Goal: Task Accomplishment & Management: Complete application form

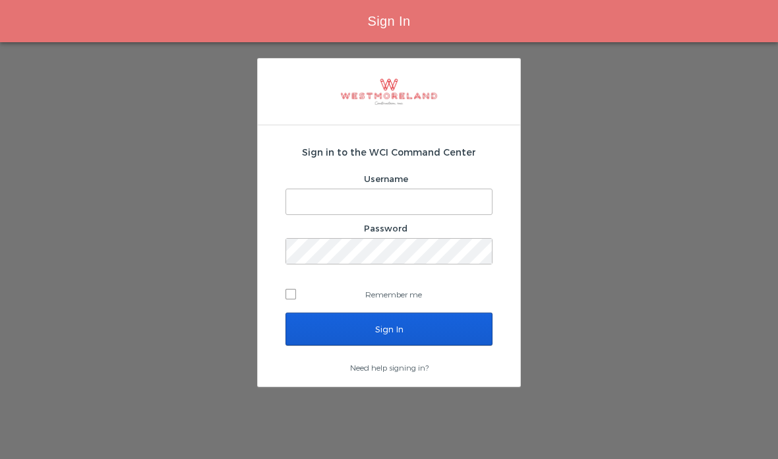
type input "Getnel@westmoreland.nyc"
click at [378, 325] on input "Sign In" at bounding box center [389, 329] width 207 height 33
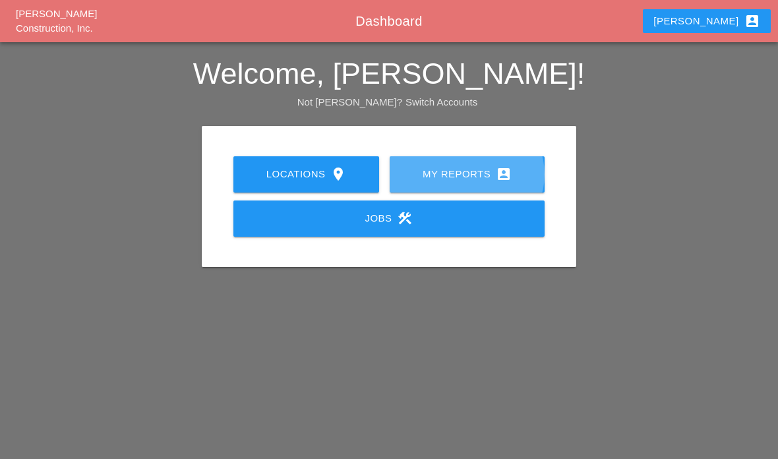
click at [444, 175] on div "My Reports account_box" at bounding box center [467, 174] width 113 height 16
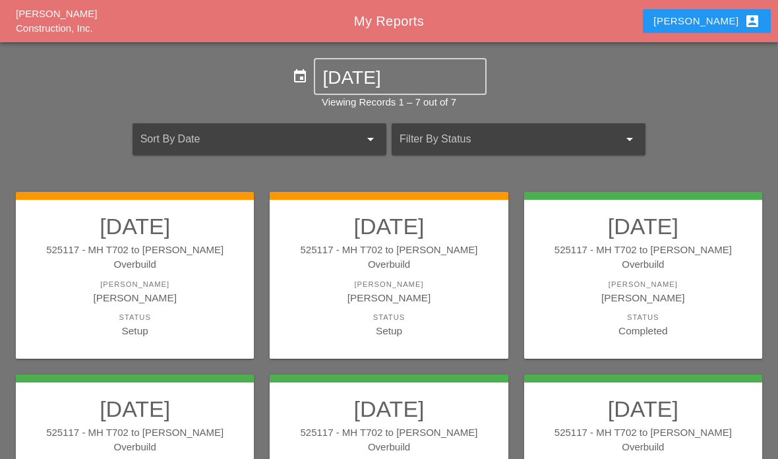
click at [406, 290] on div "[PERSON_NAME]" at bounding box center [389, 297] width 212 height 15
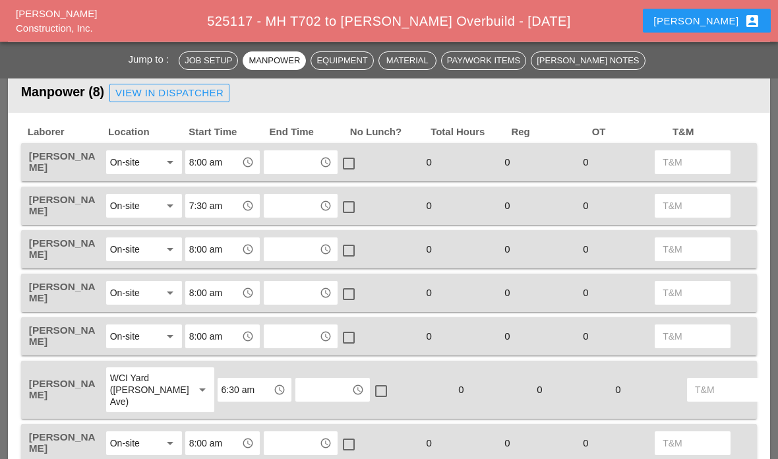
click at [294, 163] on input "text" at bounding box center [292, 162] width 48 height 21
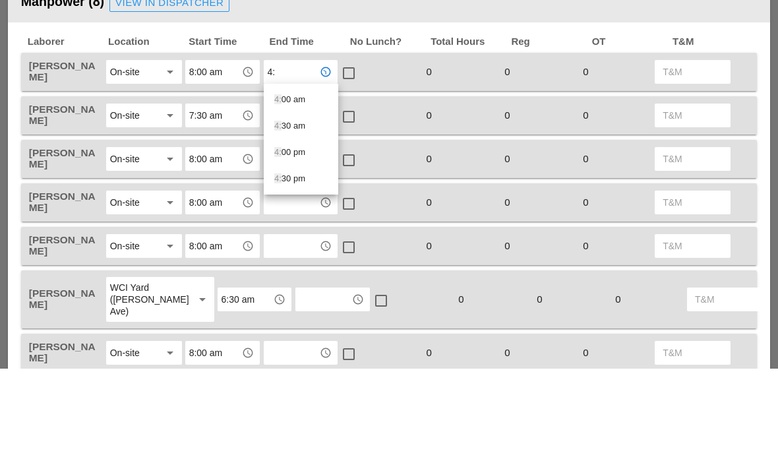
type input "4:0"
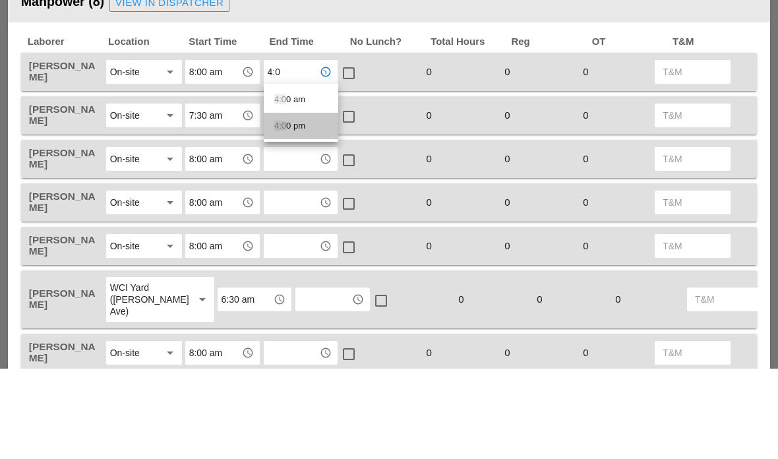
click at [293, 204] on div "4:0 0 pm" at bounding box center [300, 217] width 53 height 26
click at [291, 196] on input "text" at bounding box center [292, 206] width 48 height 21
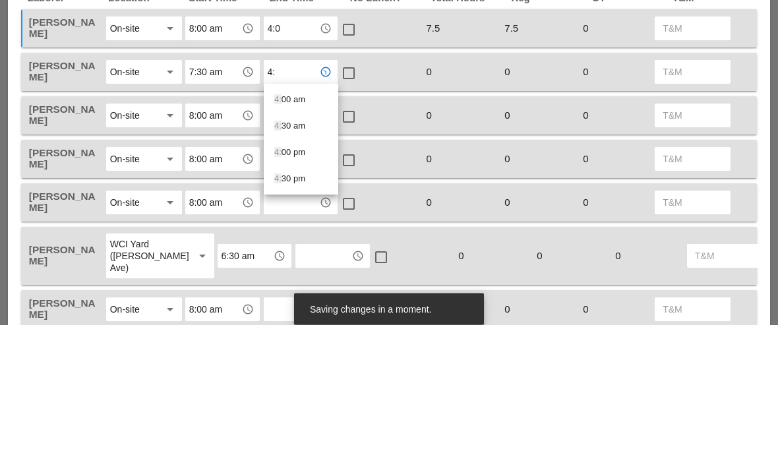
type input "4:0"
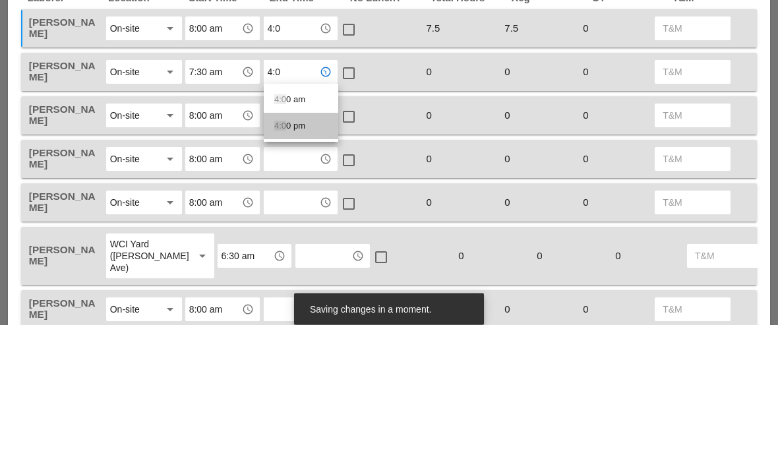
click at [290, 253] on div "4:0 0 pm" at bounding box center [300, 261] width 53 height 16
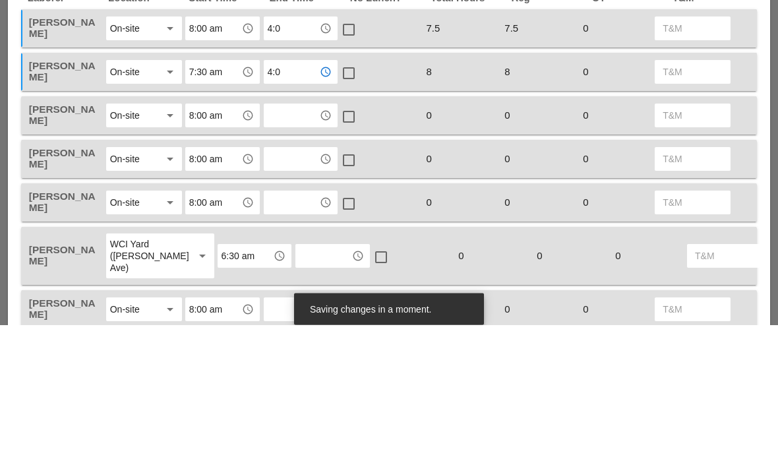
click at [292, 239] on input "text" at bounding box center [292, 249] width 48 height 21
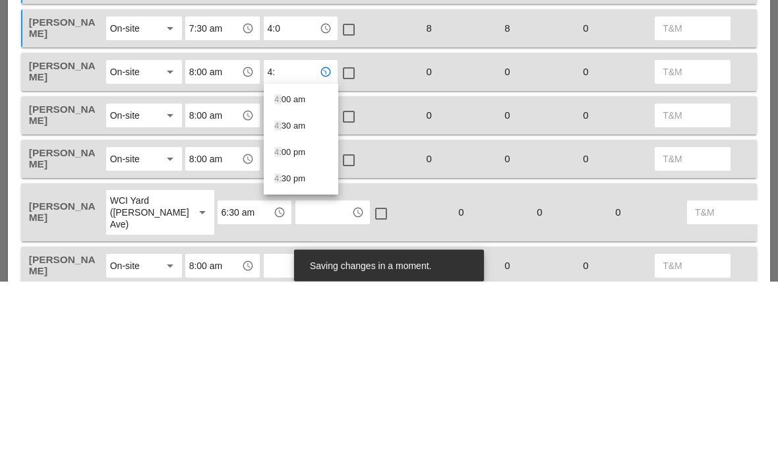
type input "4:0"
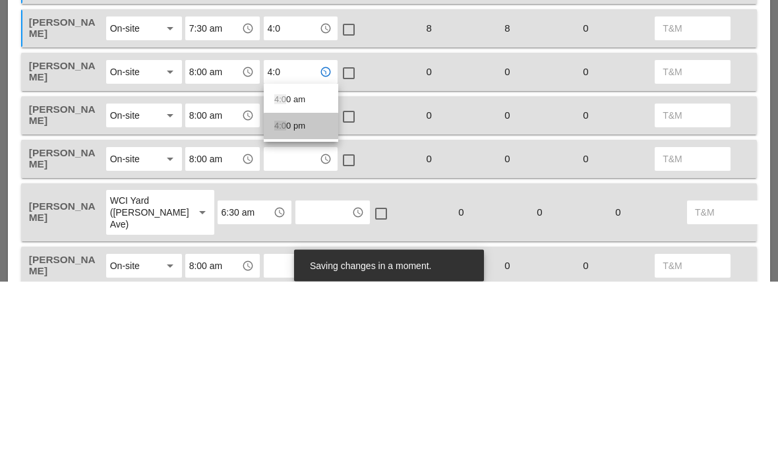
click at [300, 296] on div "4:0 0 pm" at bounding box center [300, 304] width 53 height 16
click at [290, 283] on input "text" at bounding box center [292, 293] width 48 height 21
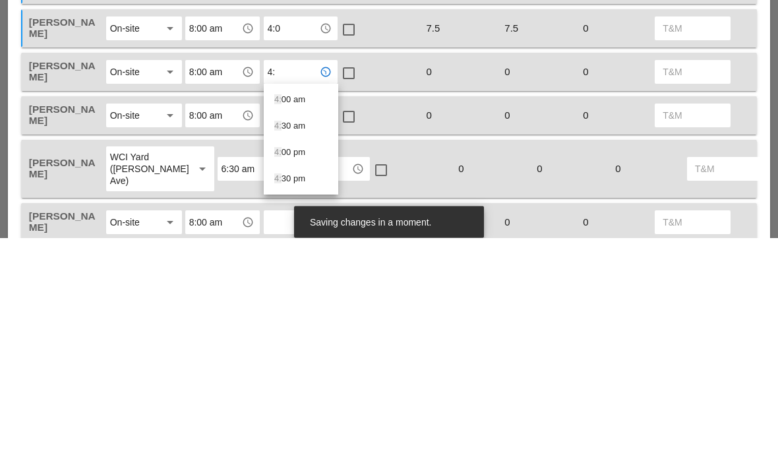
type input "4:0"
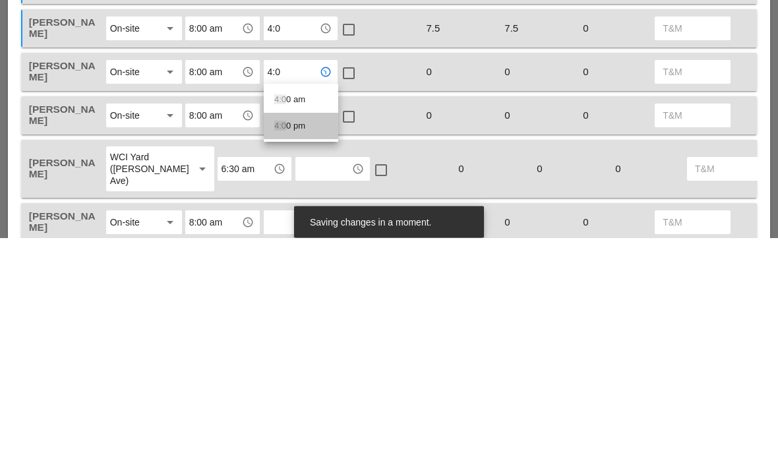
click at [292, 340] on div "4:0 0 pm" at bounding box center [300, 348] width 53 height 16
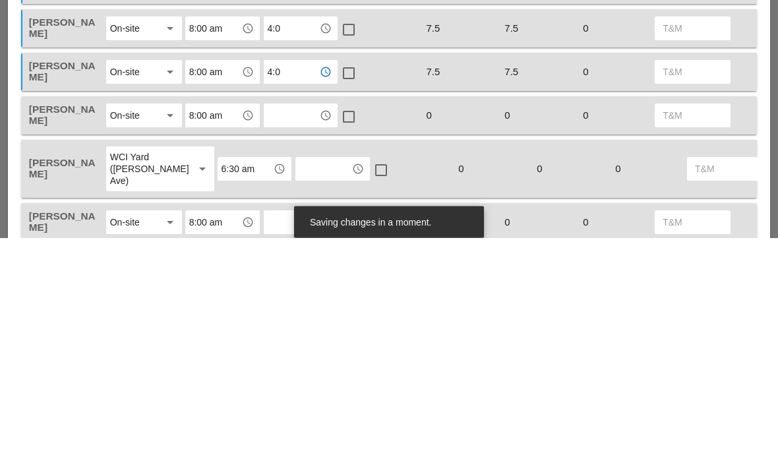
click at [286, 327] on input "text" at bounding box center [292, 337] width 48 height 21
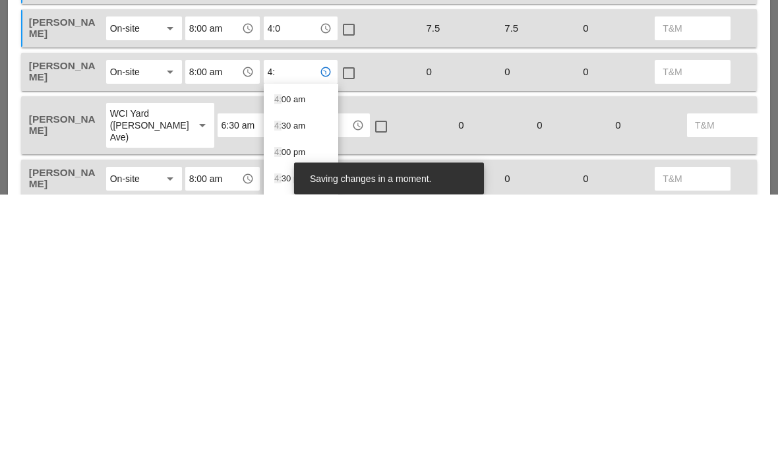
type input "4:0"
click at [301, 383] on div "4:0 0 pm" at bounding box center [300, 391] width 53 height 16
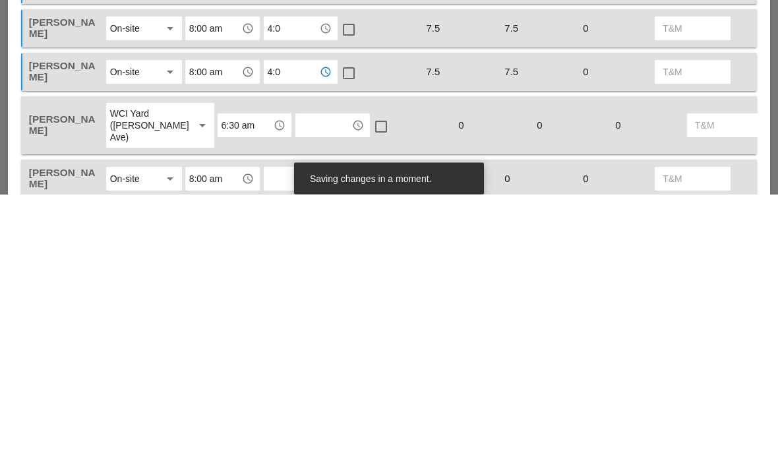
click at [300, 380] on input "text" at bounding box center [324, 390] width 48 height 21
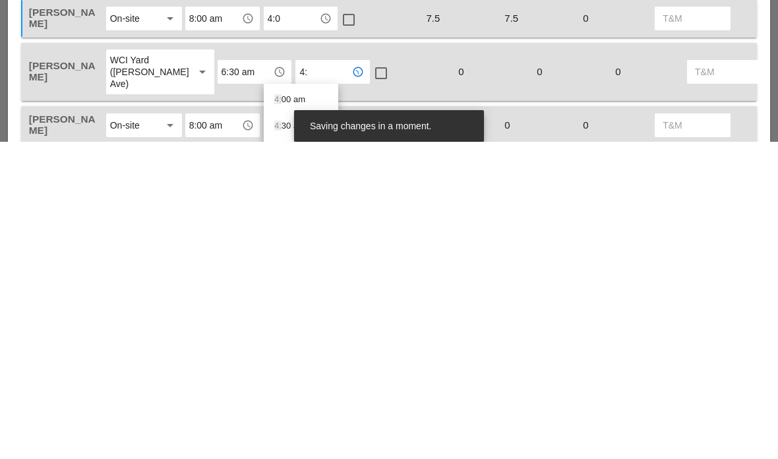
type input "4:0"
click at [288, 435] on div "4:0 0 pm" at bounding box center [300, 443] width 53 height 16
click at [281, 432] on input "text" at bounding box center [292, 442] width 48 height 21
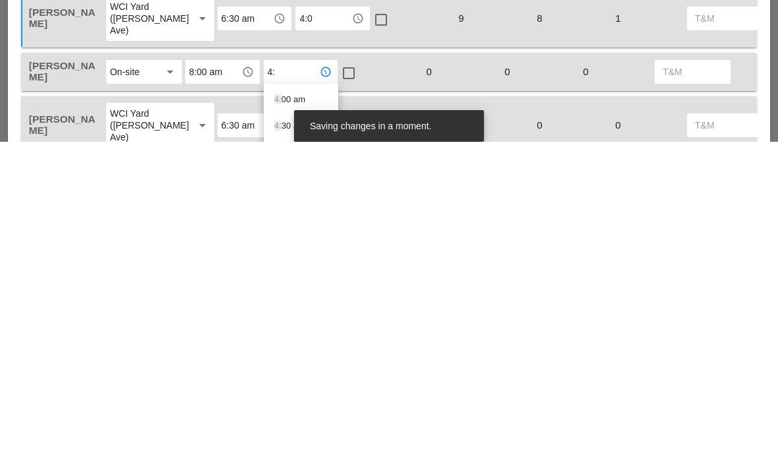
type input "4:0"
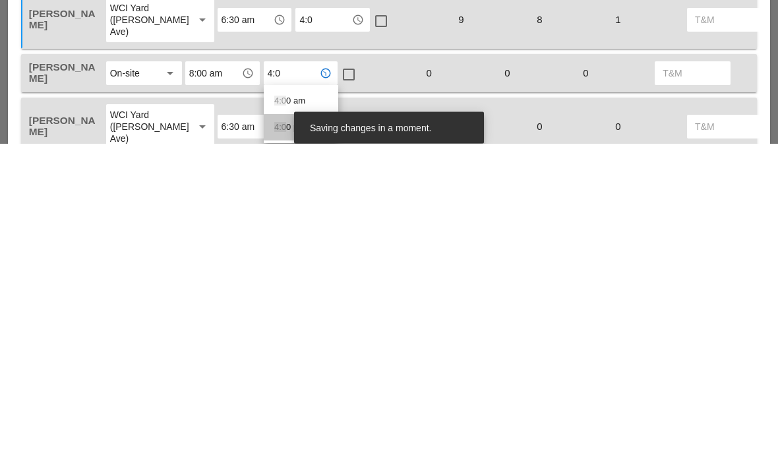
click at [302, 435] on div "4:0 0 pm" at bounding box center [300, 443] width 53 height 16
click at [300, 432] on input "text" at bounding box center [324, 442] width 48 height 21
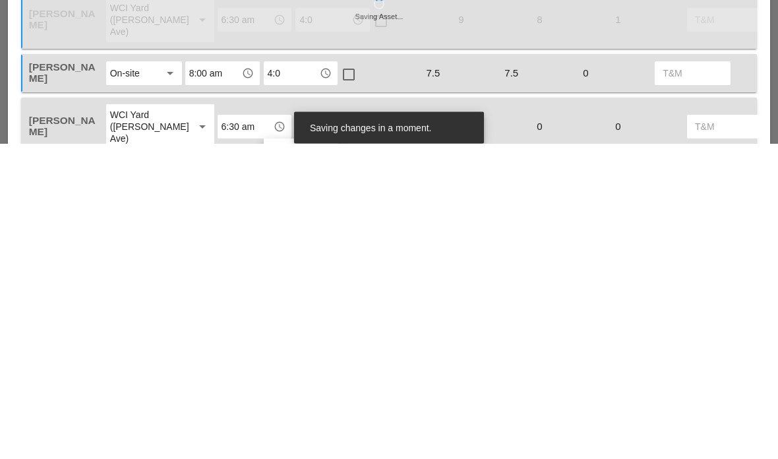
type input "4:0"
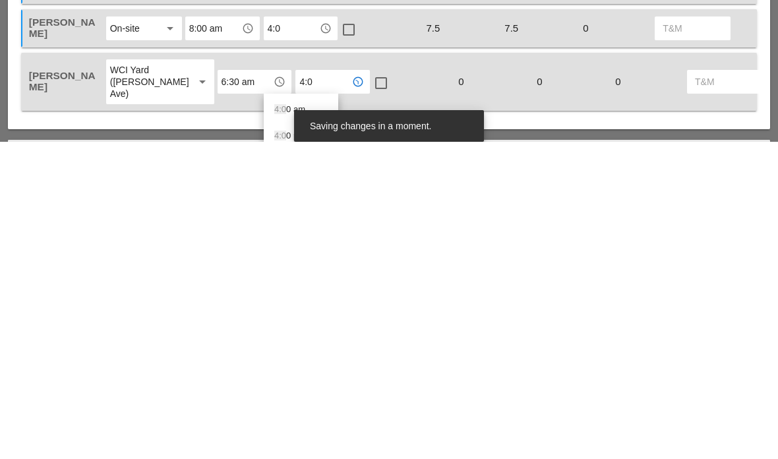
scroll to position [657, 0]
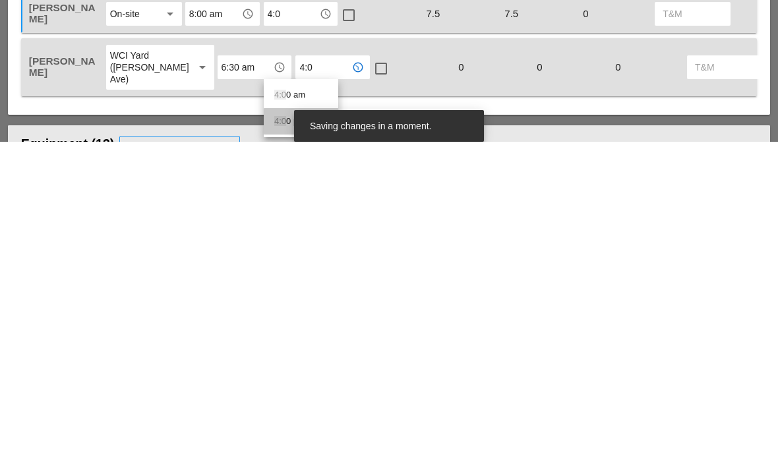
click at [292, 431] on div "4:0 0 pm" at bounding box center [300, 439] width 53 height 16
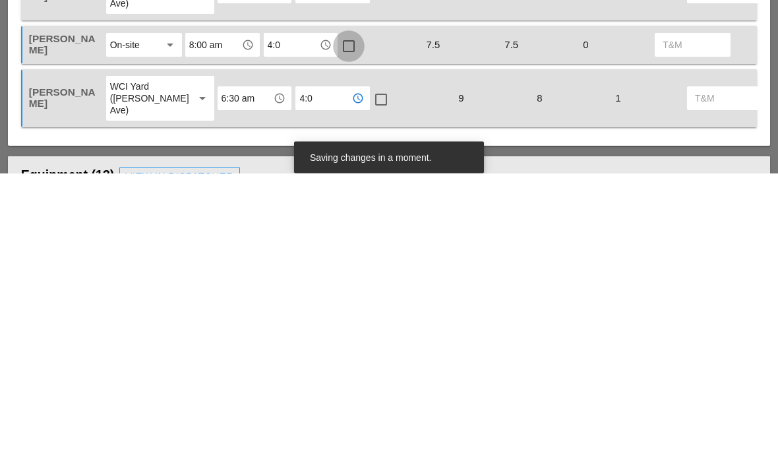
click at [348, 321] on div at bounding box center [349, 332] width 22 height 22
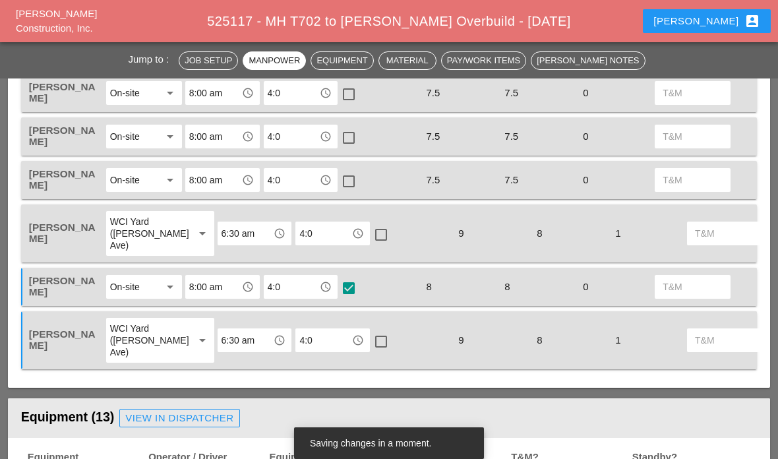
scroll to position [700, 0]
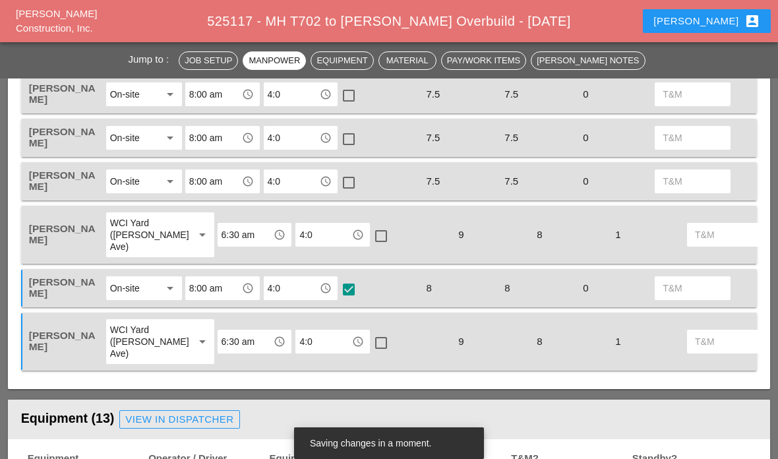
click at [348, 183] on div at bounding box center [349, 183] width 22 height 22
click at [343, 144] on div at bounding box center [349, 139] width 22 height 22
click at [348, 102] on div at bounding box center [349, 95] width 22 height 22
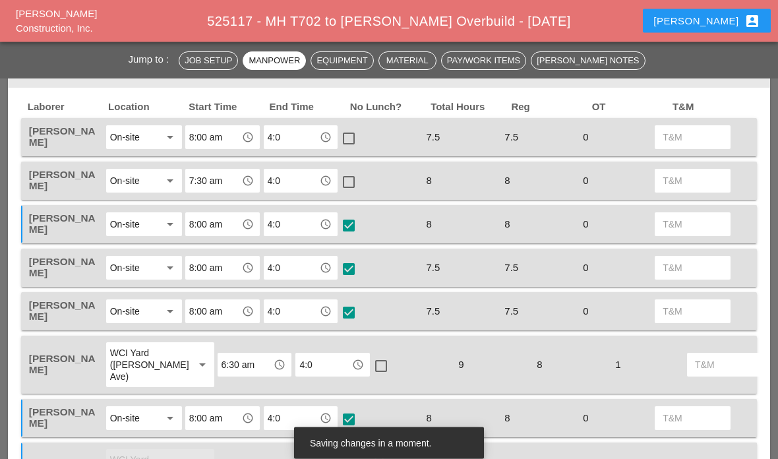
scroll to position [553, 0]
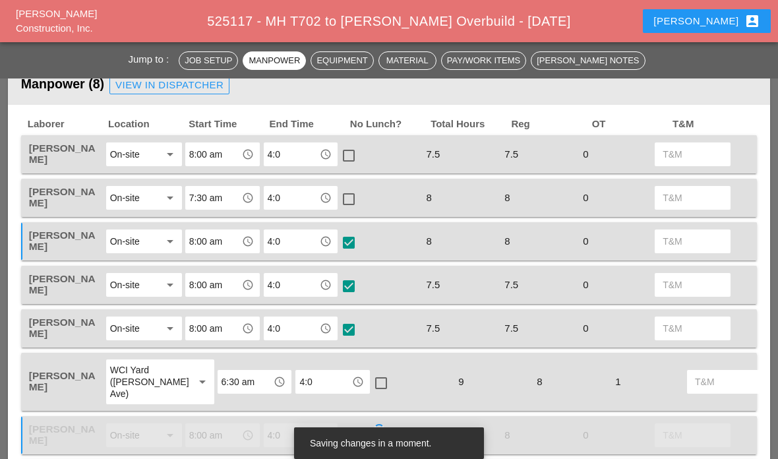
click at [343, 148] on div at bounding box center [349, 155] width 22 height 22
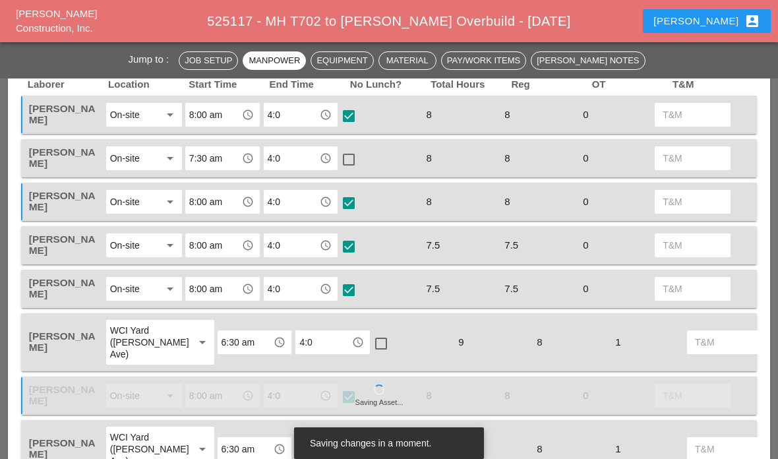
scroll to position [627, 0]
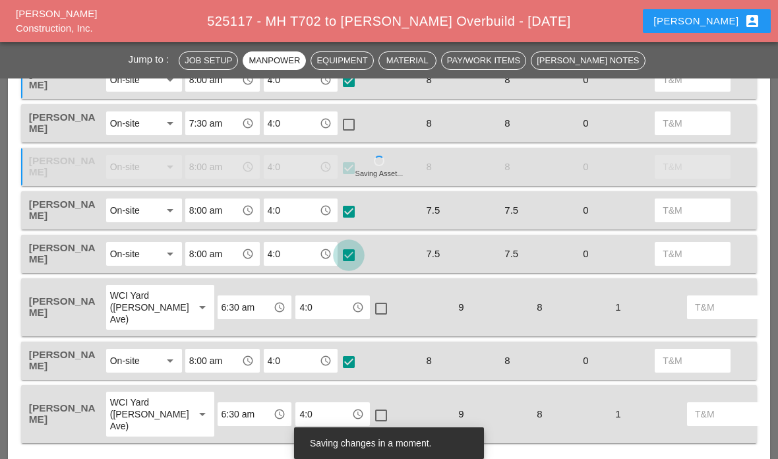
click at [354, 251] on div at bounding box center [349, 255] width 22 height 22
click at [352, 256] on div at bounding box center [349, 255] width 22 height 22
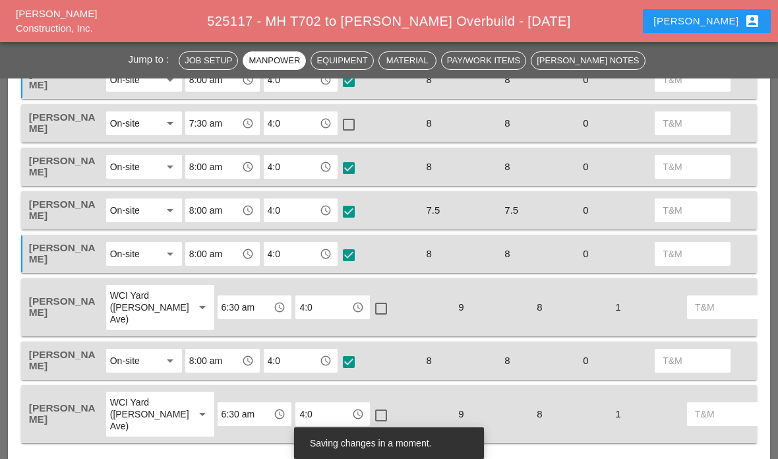
click at [349, 214] on div at bounding box center [349, 212] width 22 height 22
click at [352, 216] on div at bounding box center [349, 212] width 22 height 22
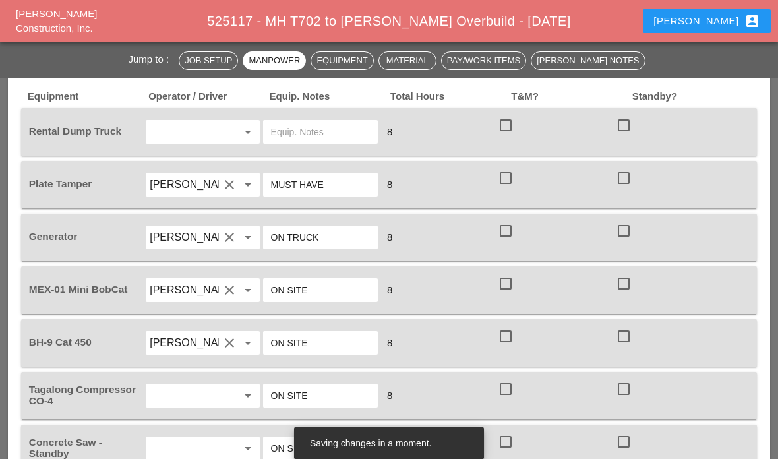
scroll to position [1055, 0]
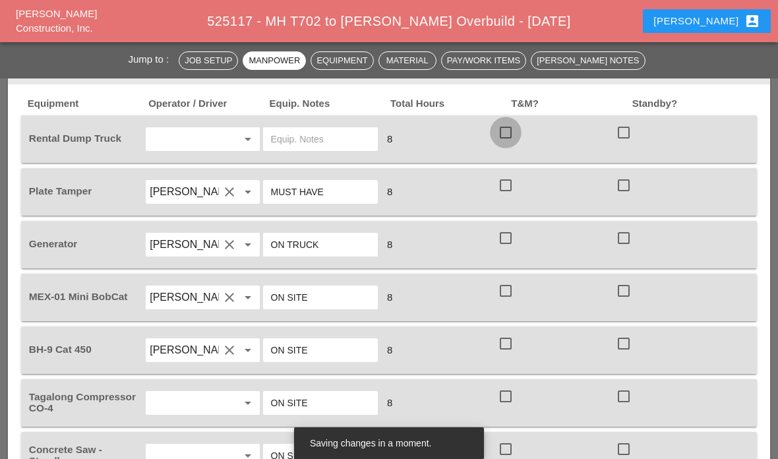
click at [512, 132] on div at bounding box center [506, 132] width 22 height 22
click at [511, 191] on div at bounding box center [506, 185] width 22 height 22
click at [507, 235] on div at bounding box center [506, 238] width 22 height 22
click at [509, 286] on div at bounding box center [506, 291] width 22 height 22
click at [502, 352] on div at bounding box center [506, 344] width 22 height 22
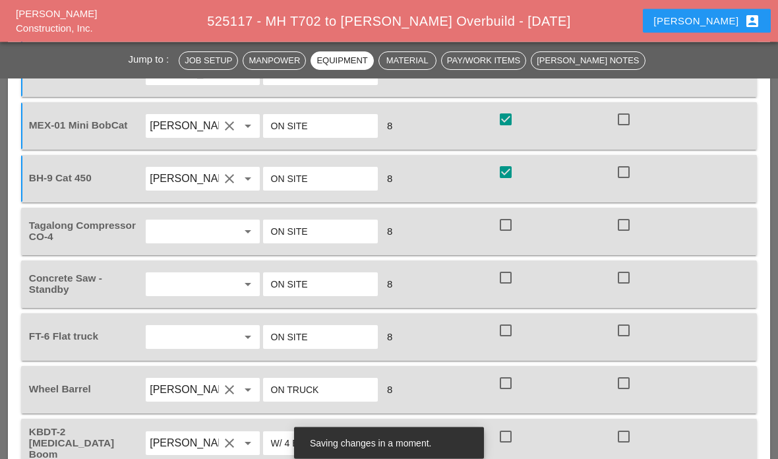
scroll to position [1226, 0]
click at [505, 231] on div at bounding box center [506, 225] width 22 height 22
click at [511, 282] on div at bounding box center [506, 278] width 22 height 22
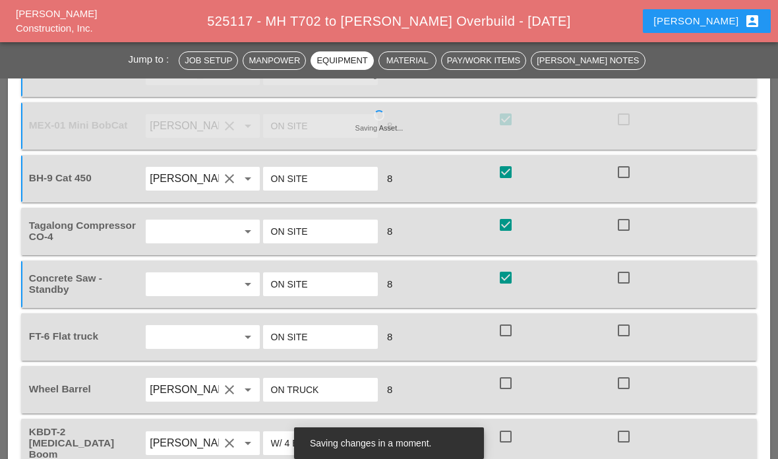
click at [507, 286] on div at bounding box center [506, 278] width 22 height 22
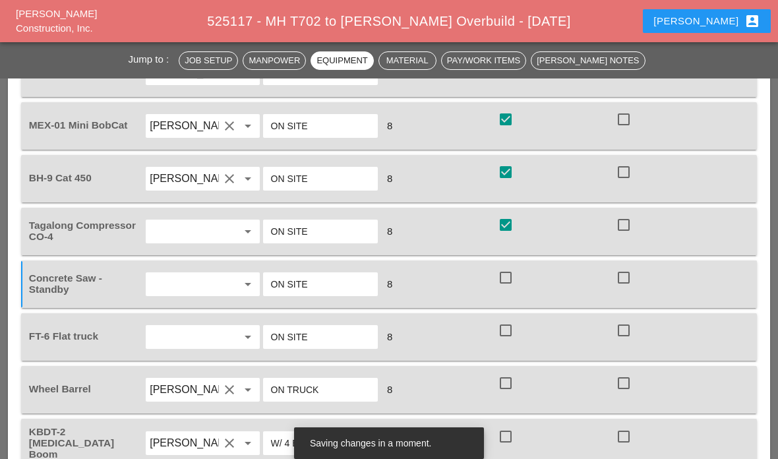
click at [631, 269] on div at bounding box center [624, 278] width 22 height 22
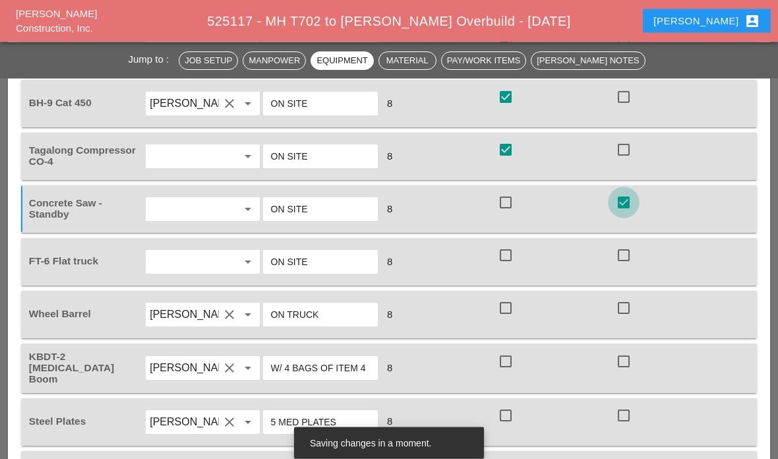
scroll to position [1302, 0]
click at [509, 259] on div at bounding box center [506, 254] width 22 height 22
click at [512, 307] on div at bounding box center [506, 307] width 22 height 22
click at [512, 367] on div at bounding box center [506, 361] width 22 height 22
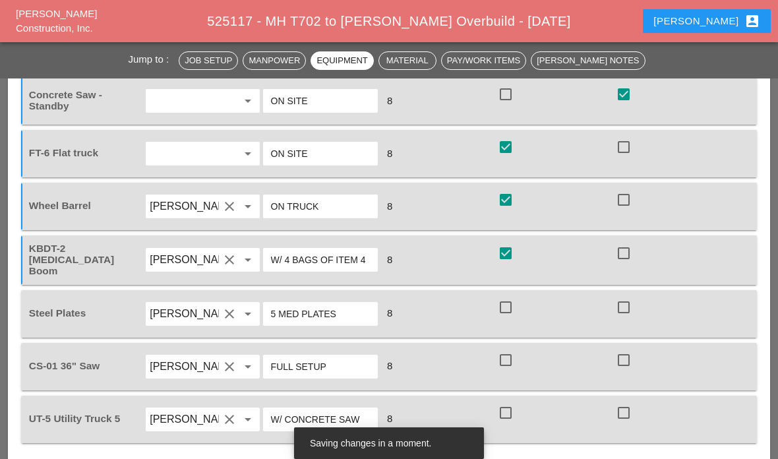
scroll to position [1416, 0]
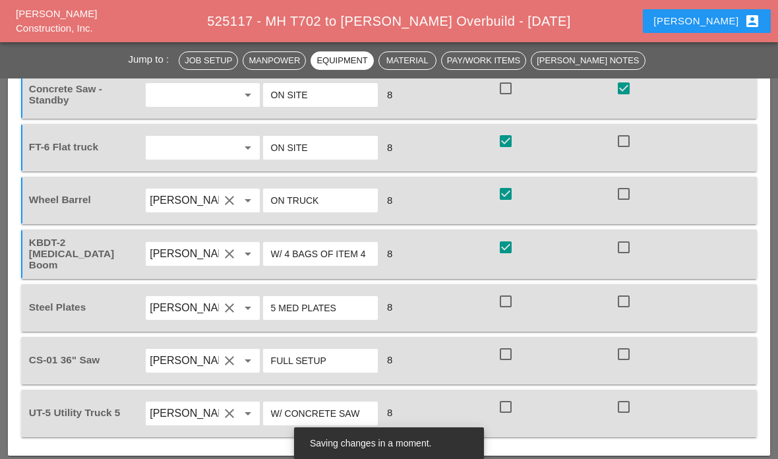
click at [511, 297] on div at bounding box center [506, 301] width 22 height 22
click at [621, 349] on div at bounding box center [624, 354] width 22 height 22
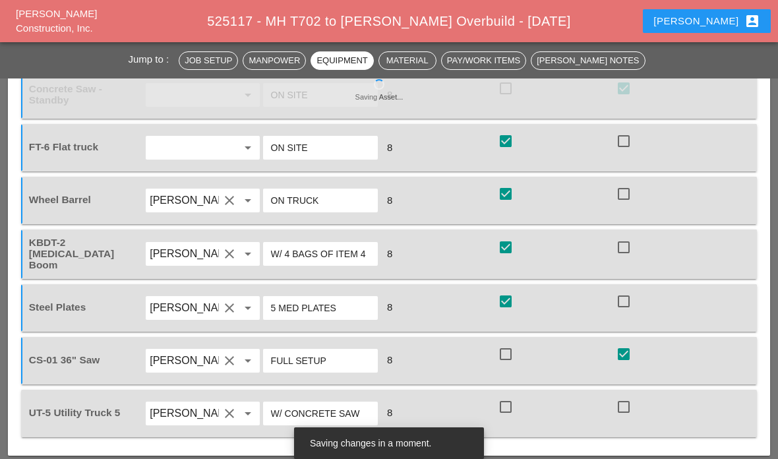
click at [506, 402] on div at bounding box center [506, 407] width 22 height 22
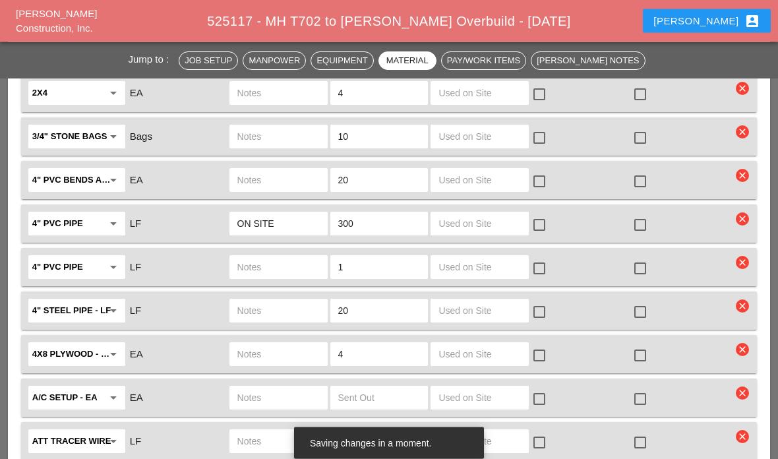
scroll to position [1878, 0]
click at [479, 222] on input "text" at bounding box center [480, 223] width 82 height 21
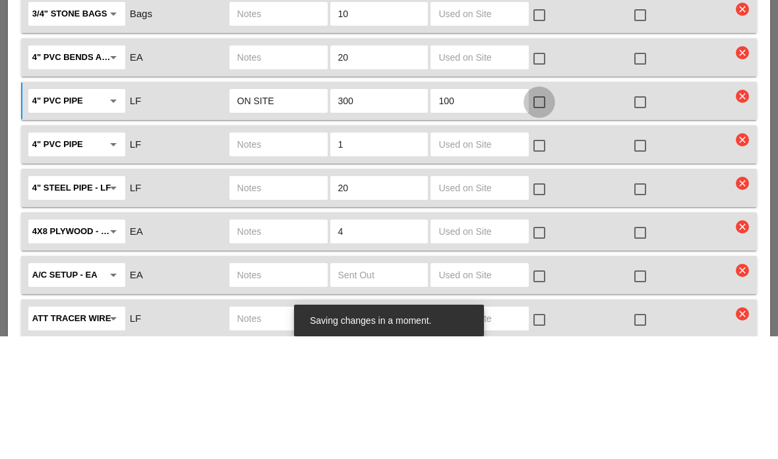
type input "100"
click at [549, 214] on div at bounding box center [539, 225] width 22 height 22
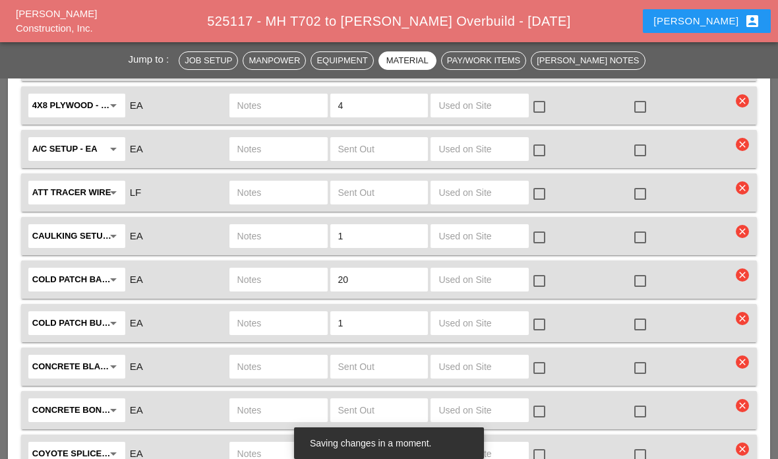
click at [485, 197] on input "text" at bounding box center [480, 192] width 82 height 21
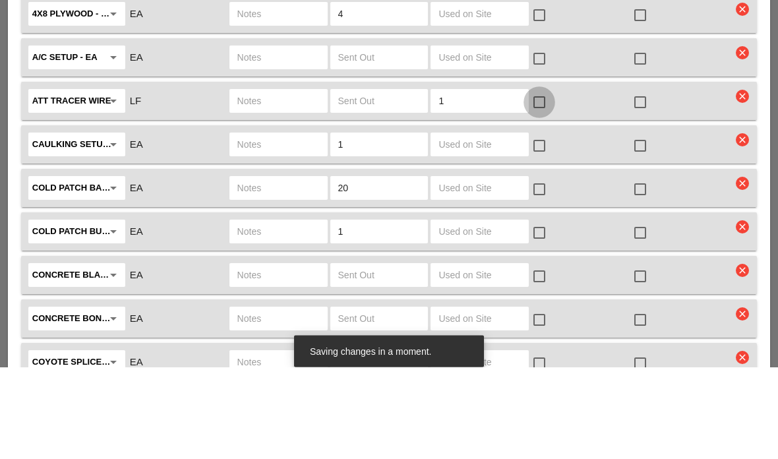
type input "1"
click at [545, 183] on div at bounding box center [539, 194] width 22 height 22
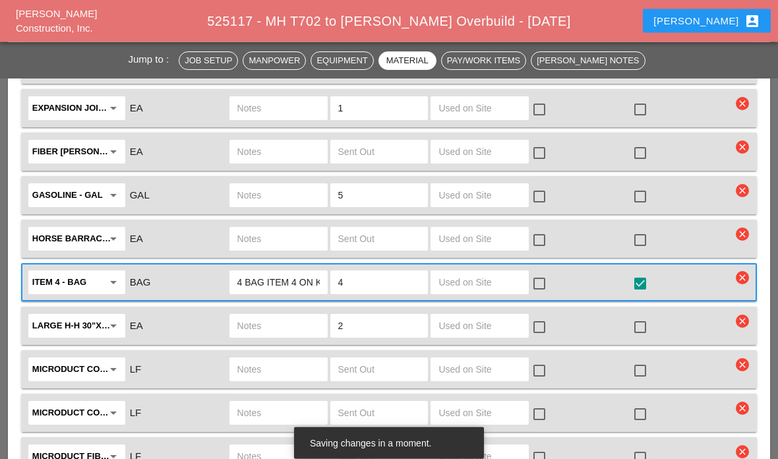
scroll to position [2604, 0]
click at [484, 276] on input "text" at bounding box center [480, 281] width 82 height 21
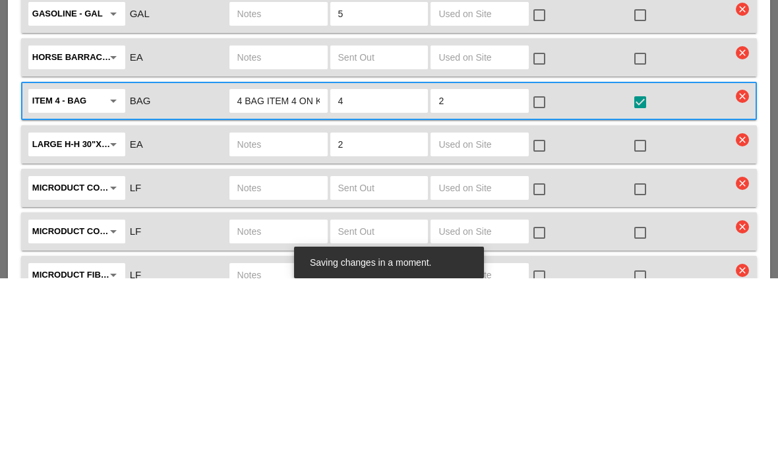
type input "2"
click at [541, 228] on div at bounding box center [539, 239] width 22 height 22
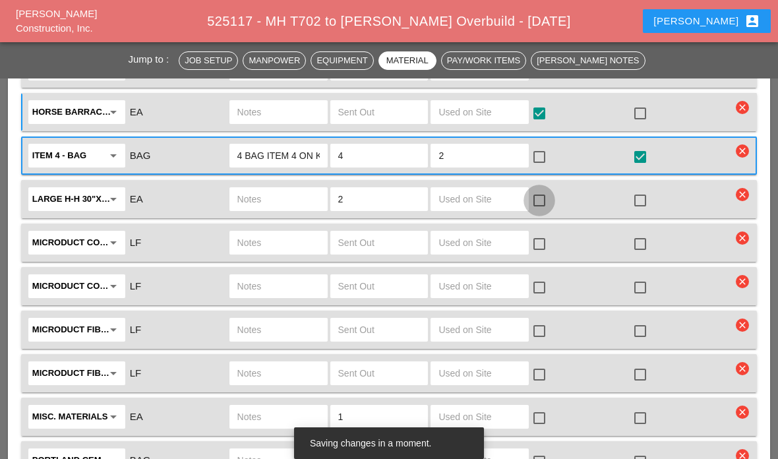
scroll to position [2729, 0]
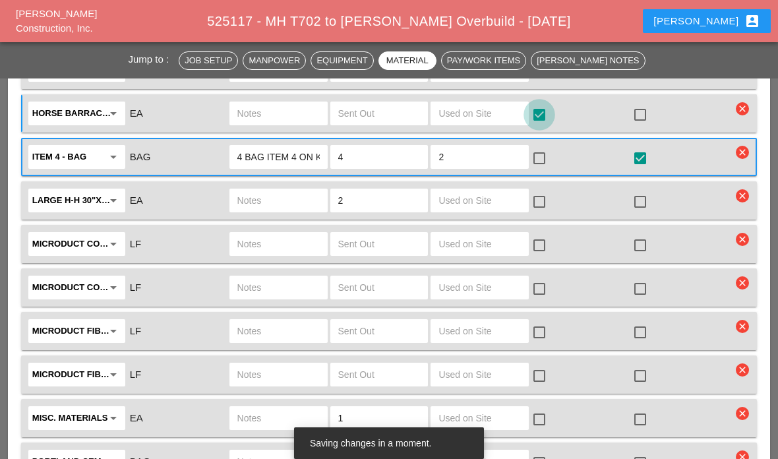
click at [542, 112] on div at bounding box center [539, 115] width 22 height 22
click at [546, 154] on div at bounding box center [539, 158] width 22 height 22
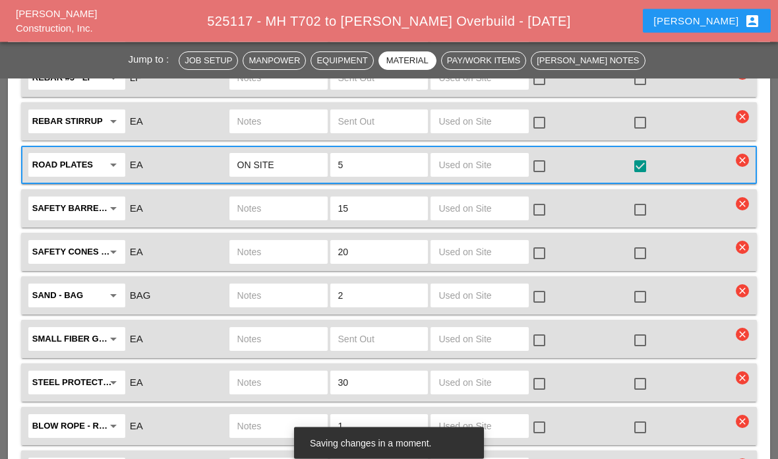
scroll to position [3203, 0]
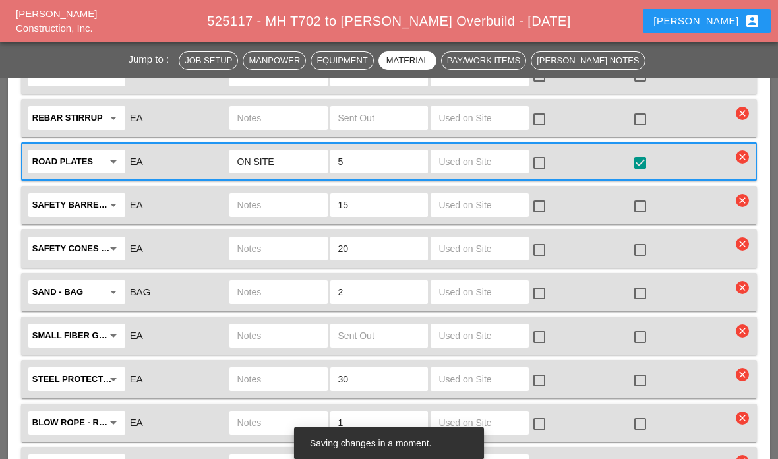
click at [503, 208] on input "text" at bounding box center [480, 205] width 82 height 21
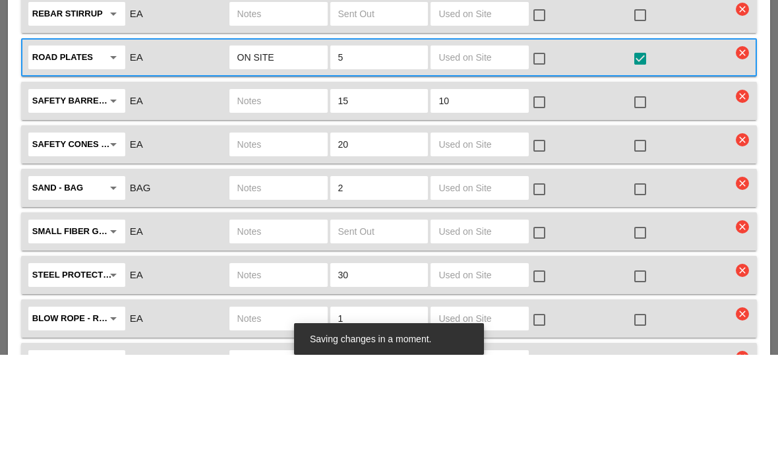
type input "10"
click at [490, 238] on input "text" at bounding box center [480, 248] width 82 height 21
type input "10"
click at [535, 239] on div at bounding box center [539, 250] width 22 height 22
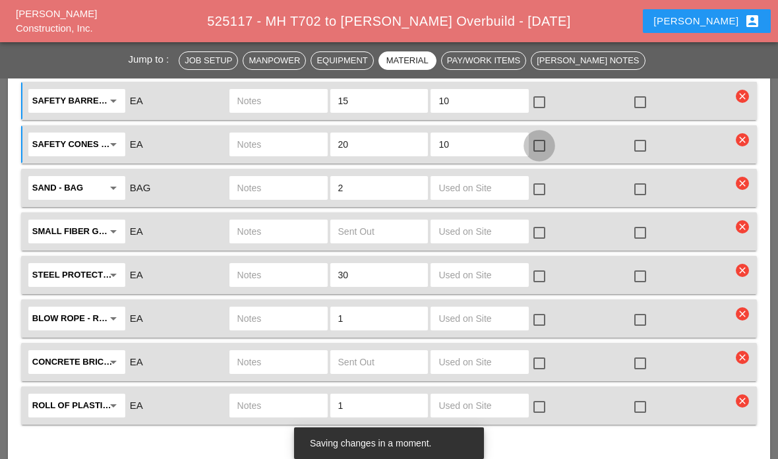
click at [546, 98] on div at bounding box center [539, 102] width 22 height 22
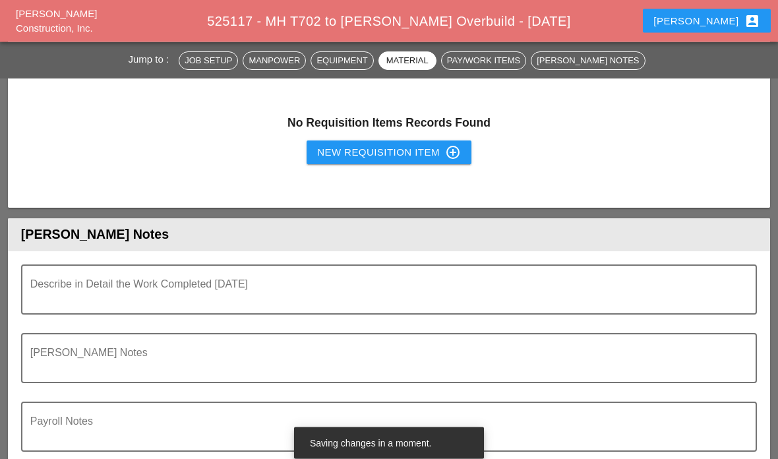
scroll to position [3775, 0]
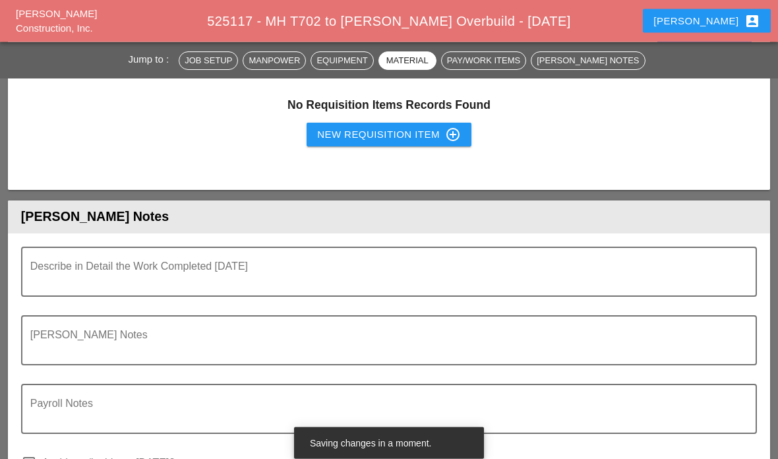
click at [531, 265] on textarea "Describe in Detail the Work Completed Today" at bounding box center [383, 281] width 707 height 32
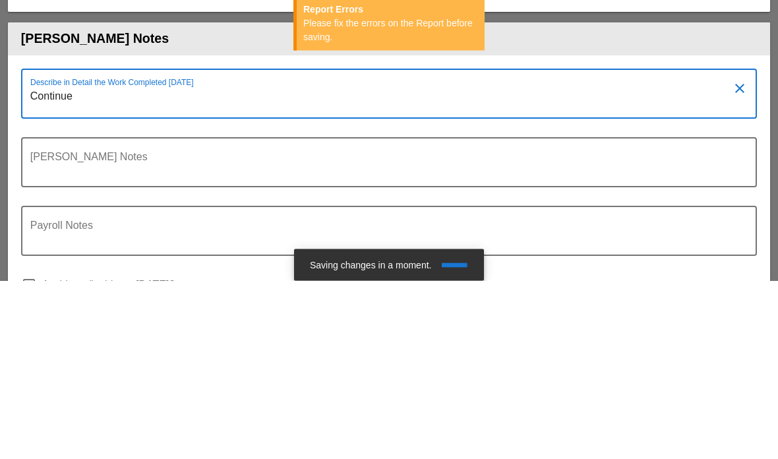
type textarea "Continue"
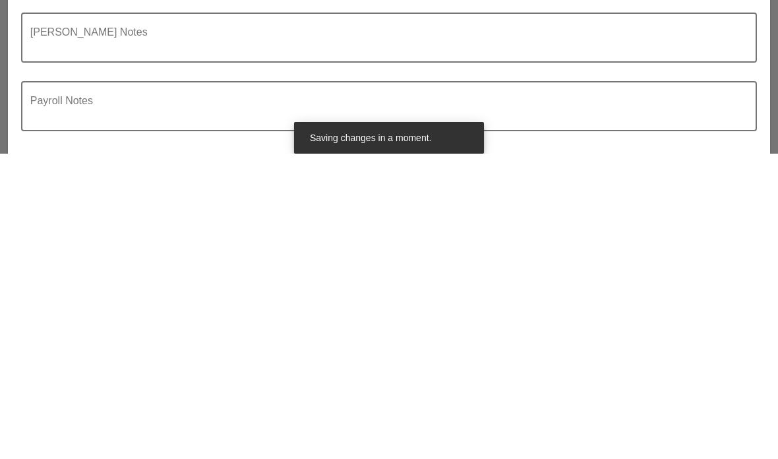
scroll to position [3807, 0]
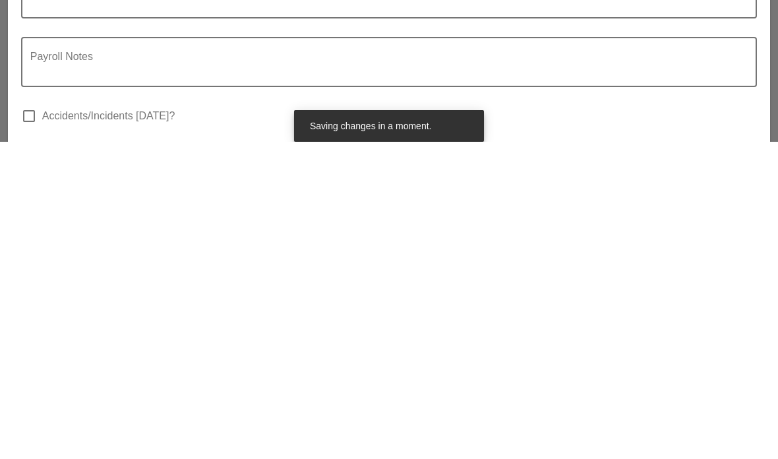
type textarea "Continue mainline excavation. Excavate and install approximately 100’ of 4” pvc…"
click at [174, 371] on textarea "Payroll Notes" at bounding box center [383, 387] width 707 height 32
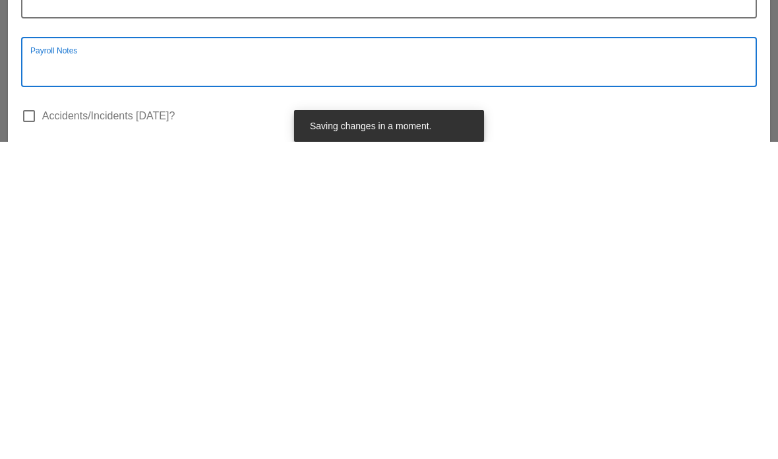
click at [181, 423] on div "check_box_outline_blank Accidents/Incidents Today?" at bounding box center [389, 440] width 736 height 34
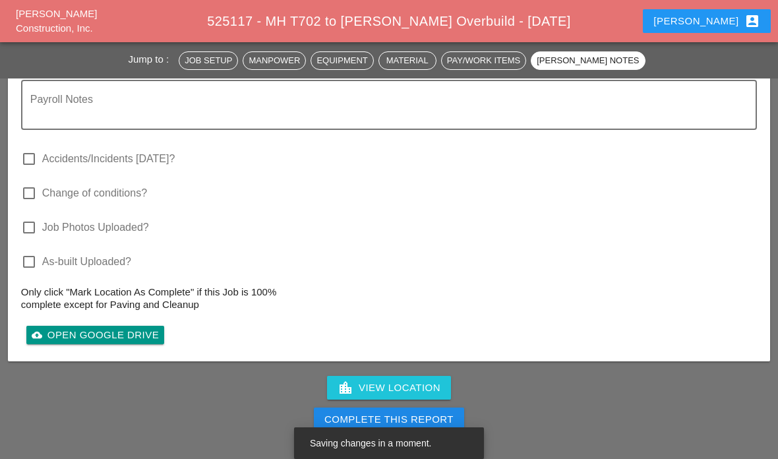
scroll to position [4195, 0]
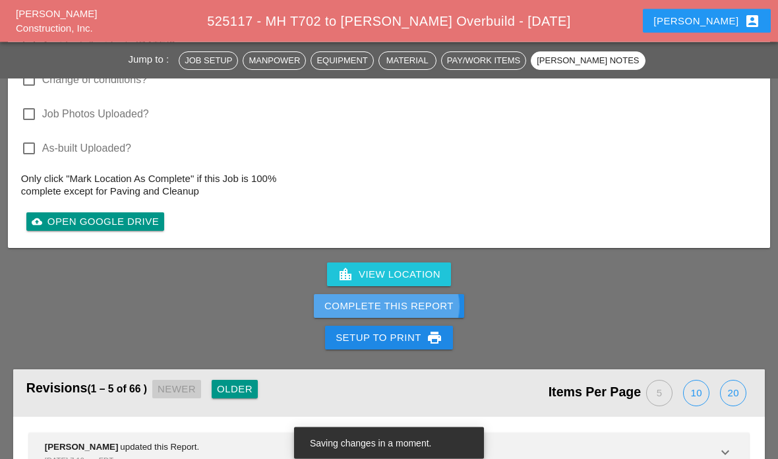
click at [364, 300] on div "Complete This Report" at bounding box center [389, 307] width 129 height 15
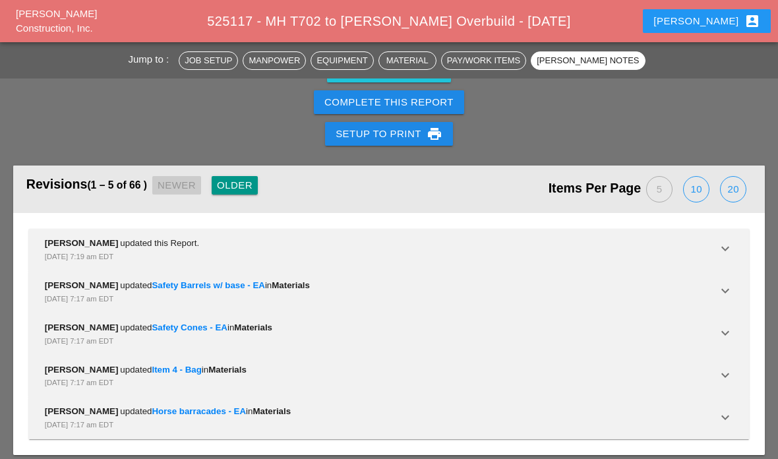
scroll to position [4346, 0]
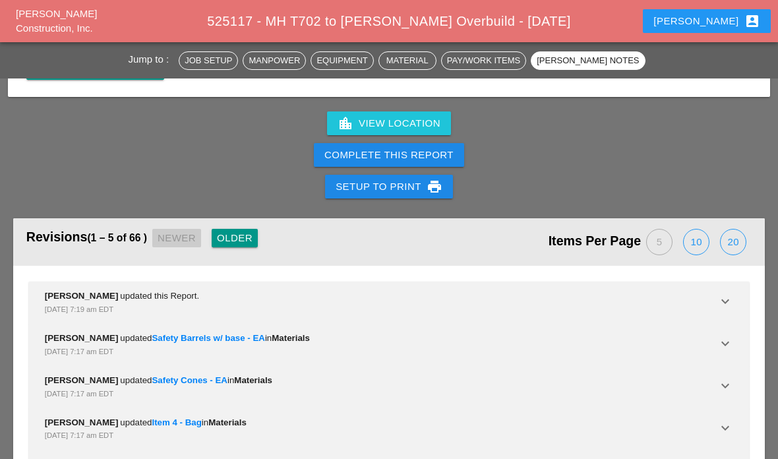
click at [417, 155] on div "Complete This Report" at bounding box center [389, 155] width 129 height 15
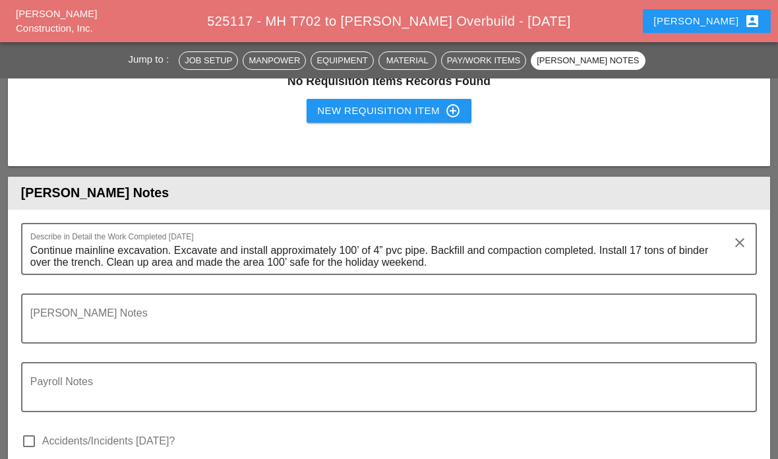
scroll to position [4133, 0]
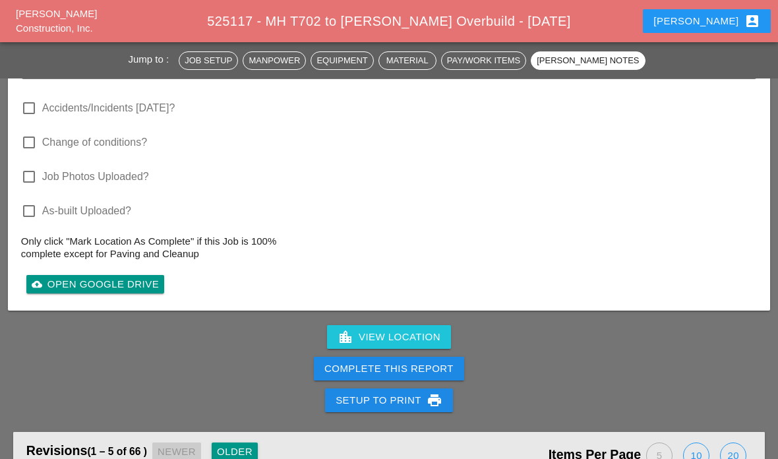
click at [406, 362] on div "Complete This Report" at bounding box center [389, 369] width 129 height 15
